Goal: Book appointment/travel/reservation

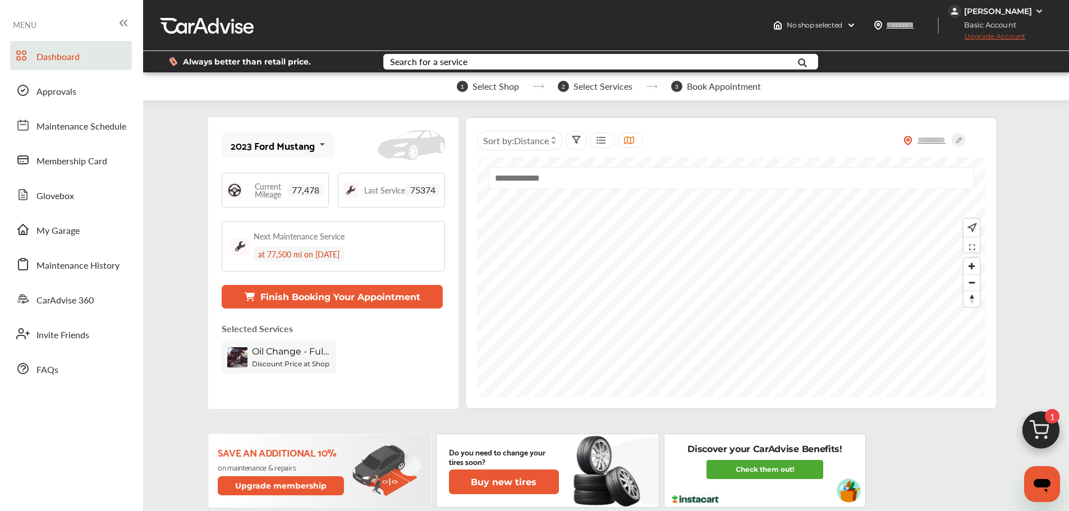
click at [814, 427] on img at bounding box center [1041, 433] width 54 height 54
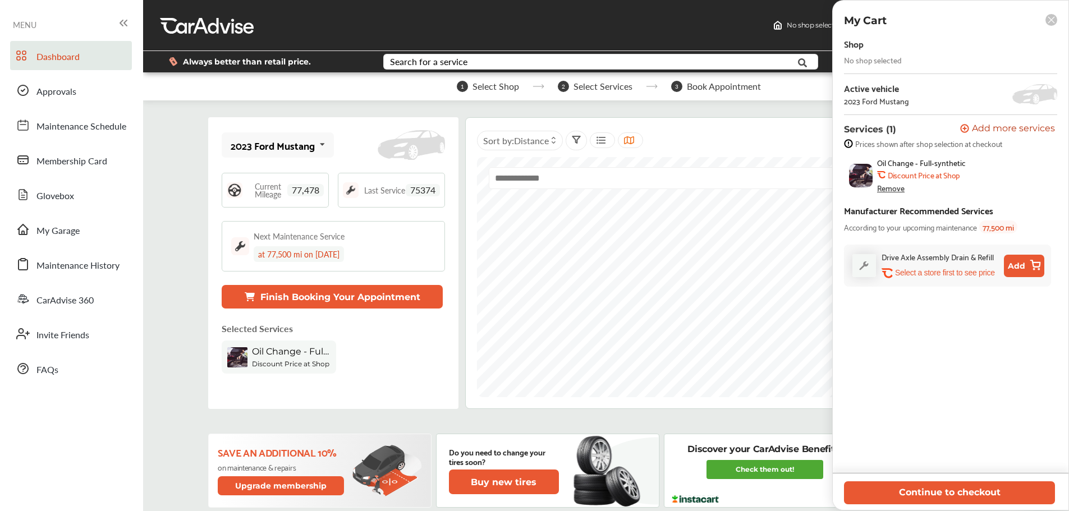
click at [814, 442] on button "Continue to checkout" at bounding box center [949, 493] width 211 height 23
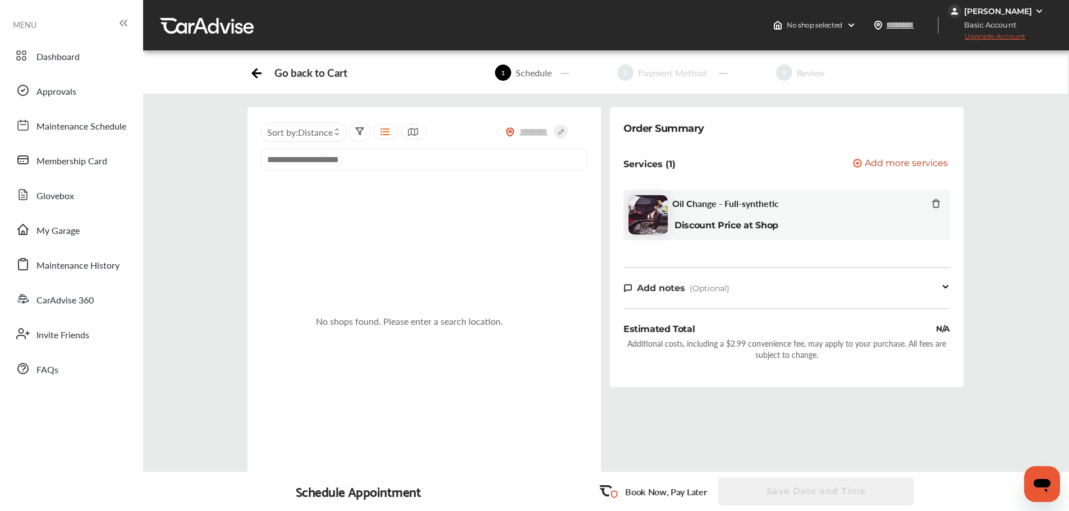
drag, startPoint x: 538, startPoint y: 139, endPoint x: 532, endPoint y: 134, distance: 8.0
click at [538, 139] on div at bounding box center [547, 132] width 82 height 22
click at [531, 134] on input "text" at bounding box center [534, 132] width 39 height 12
type input "*****"
click at [558, 131] on icon at bounding box center [561, 132] width 14 height 14
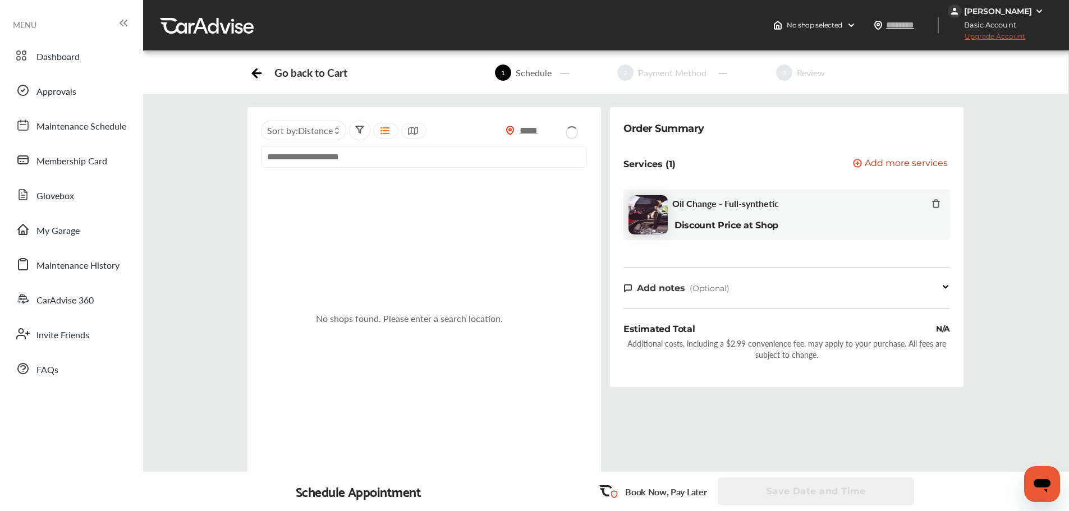
type input "*****"
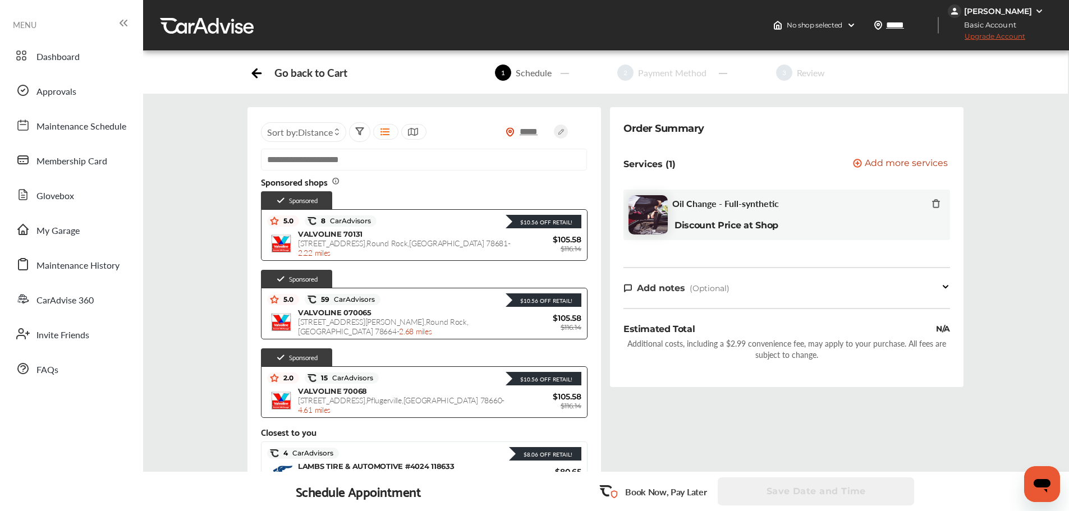
click at [431, 322] on span "[STREET_ADDRESS][PERSON_NAME] - 2.68 miles" at bounding box center [383, 326] width 171 height 21
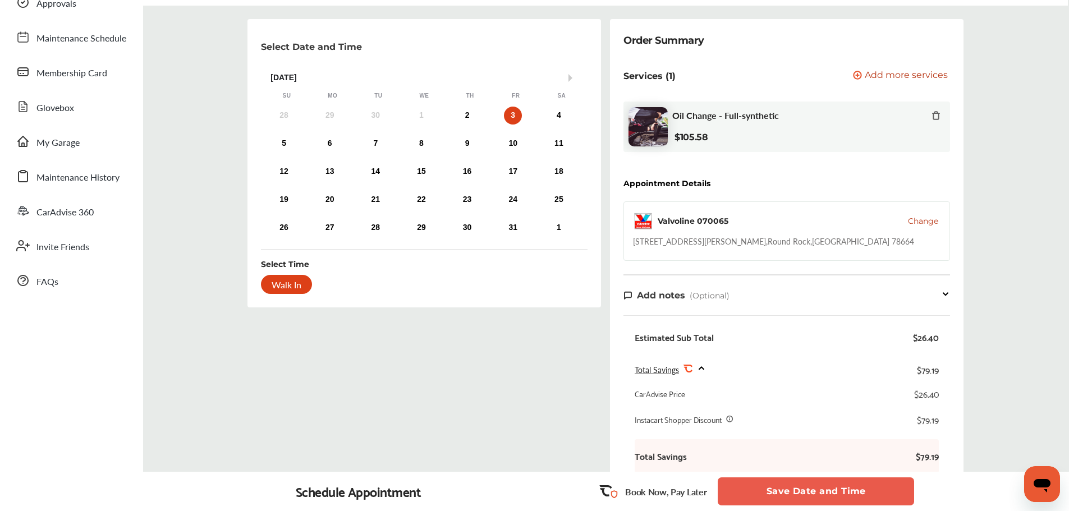
scroll to position [82, 0]
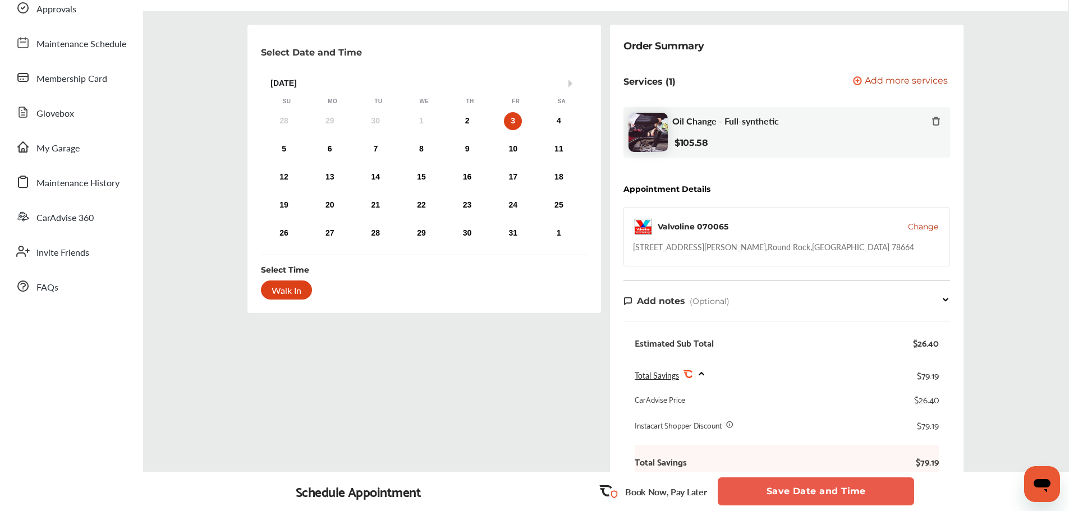
drag, startPoint x: 483, startPoint y: 301, endPoint x: 493, endPoint y: 320, distance: 21.9
click at [483, 326] on div "Select Date and Time Next Month [DATE] Su Mo Tu We Th Fr Sa 28 29 30 1 2 3 4 5 …" at bounding box center [424, 323] width 363 height 597
click at [463, 120] on div "2" at bounding box center [468, 121] width 18 height 18
click at [811, 442] on button "Save Date and Time" at bounding box center [816, 492] width 196 height 28
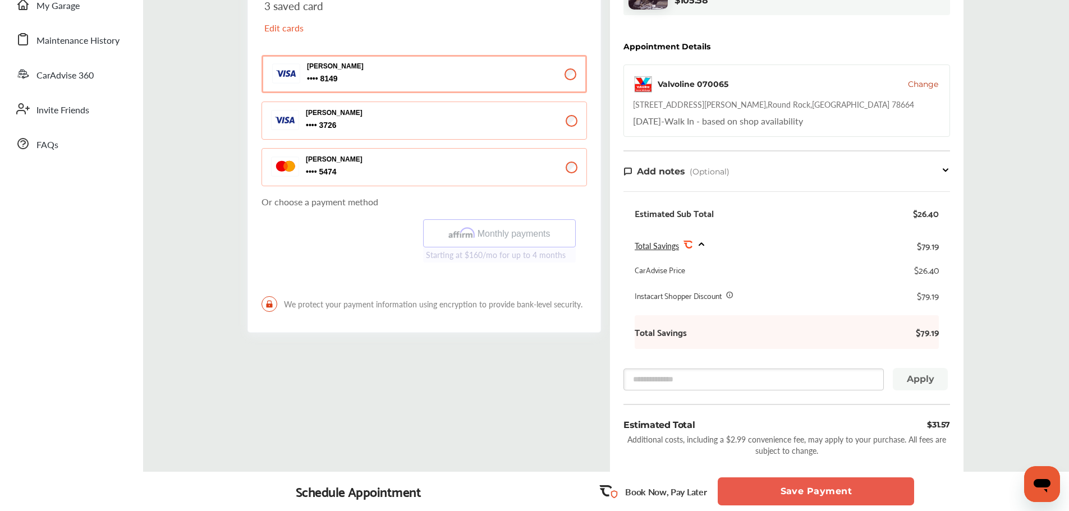
scroll to position [224, 0]
click at [814, 89] on span "Change" at bounding box center [923, 84] width 30 height 11
